Goal: Find specific page/section: Find specific page/section

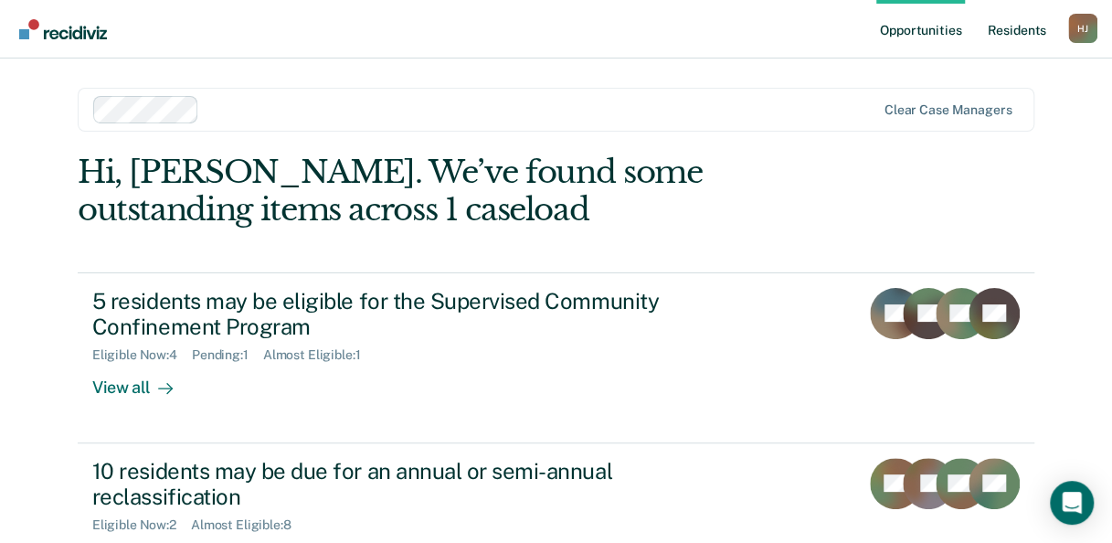
click at [1004, 27] on link "Resident s" at bounding box center [1017, 29] width 67 height 59
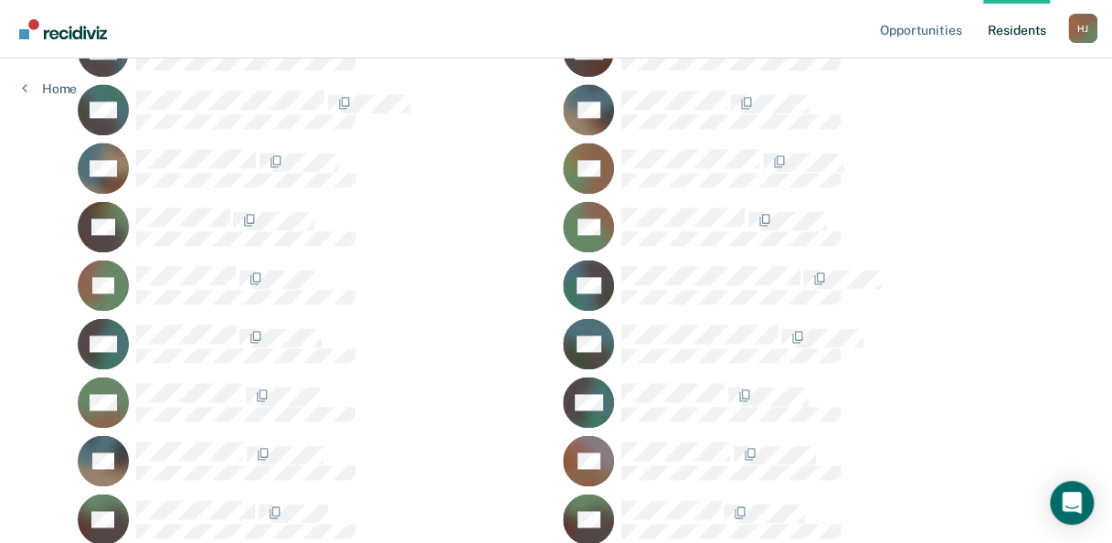
scroll to position [1141, 0]
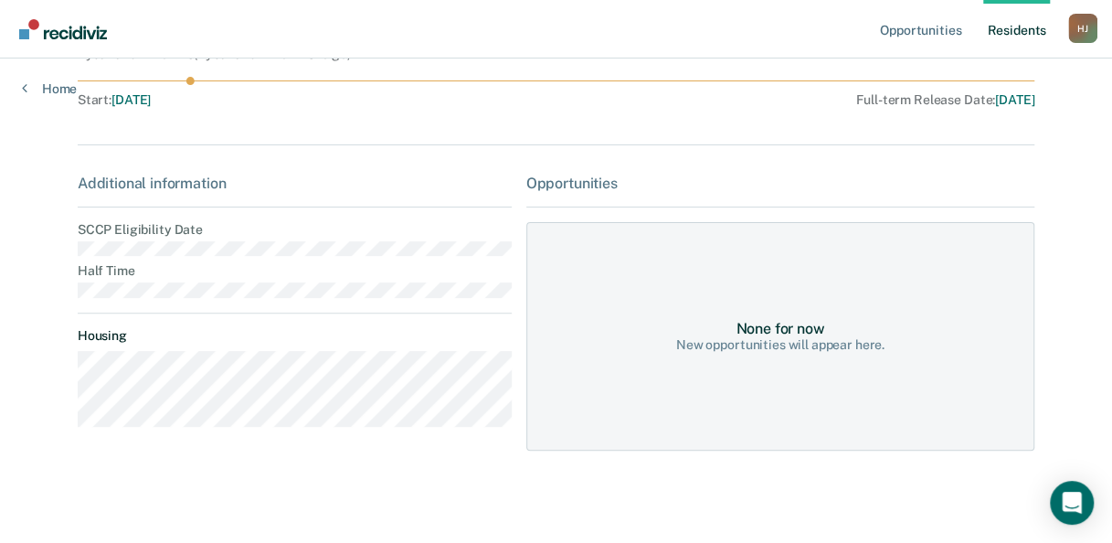
scroll to position [176, 0]
